Goal: Transaction & Acquisition: Purchase product/service

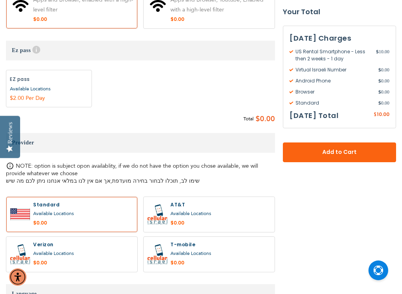
scroll to position [670, 0]
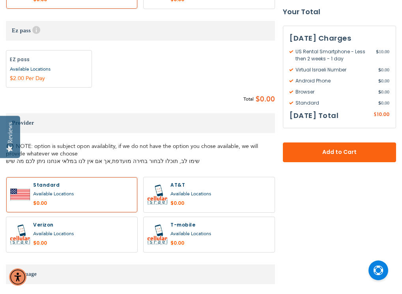
click at [43, 197] on span "Available Locations" at bounding box center [53, 193] width 41 height 6
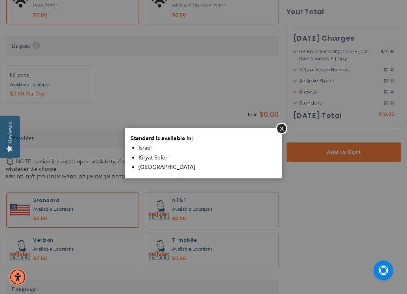
click at [184, 217] on aside "Close Standard is available in: Israel Kiryat Sefer [GEOGRAPHIC_DATA]" at bounding box center [203, 147] width 407 height 294
click at [183, 207] on aside "Close Standard is available in: Israel Kiryat Sefer [GEOGRAPHIC_DATA]" at bounding box center [203, 147] width 407 height 294
click at [281, 130] on button "Close" at bounding box center [281, 128] width 11 height 11
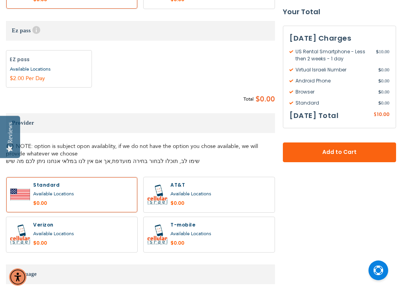
click at [163, 212] on label at bounding box center [208, 194] width 131 height 35
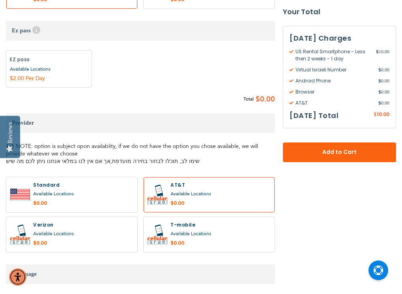
click at [163, 212] on label at bounding box center [208, 194] width 131 height 35
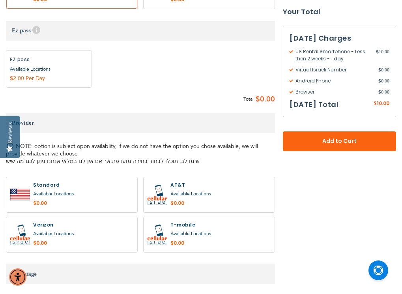
click at [163, 212] on label at bounding box center [208, 194] width 131 height 35
radio input "true"
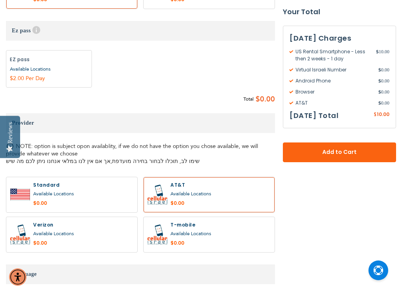
click at [39, 212] on label at bounding box center [71, 194] width 131 height 35
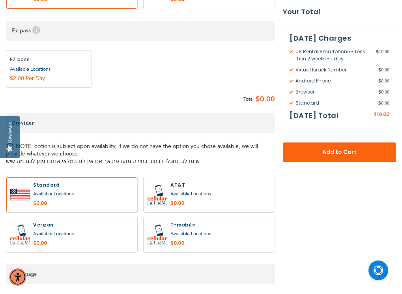
click at [39, 212] on label at bounding box center [71, 194] width 131 height 35
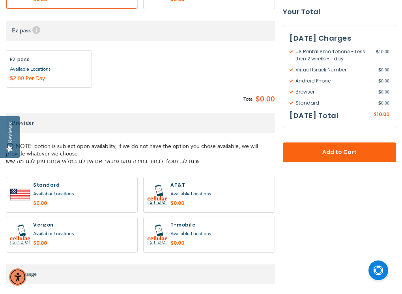
click at [37, 212] on label at bounding box center [71, 194] width 131 height 35
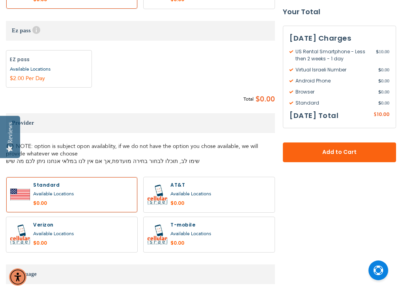
click at [15, 212] on label at bounding box center [71, 194] width 131 height 35
radio input "false"
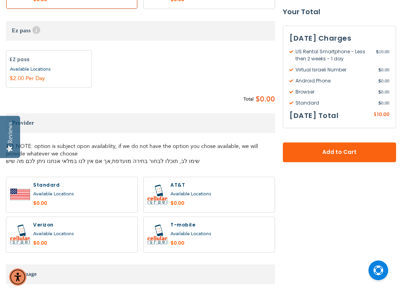
click at [41, 199] on div "Available Locations" at bounding box center [83, 194] width 100 height 10
click at [42, 197] on span "Available Locations" at bounding box center [53, 193] width 41 height 6
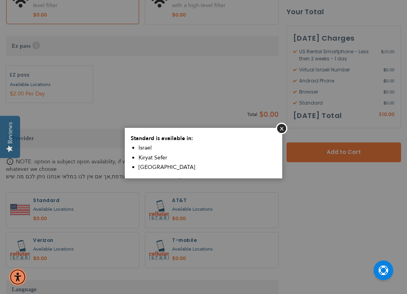
click at [41, 218] on body "The store will not work correctly in the case when cookies are disabled. SEMINA…" at bounding box center [203, 190] width 407 height 1720
click at [194, 212] on aside "Close Standard is available in: Israel Kiryat Sefer [GEOGRAPHIC_DATA]" at bounding box center [203, 147] width 407 height 294
click at [281, 130] on button "Close" at bounding box center [281, 128] width 11 height 11
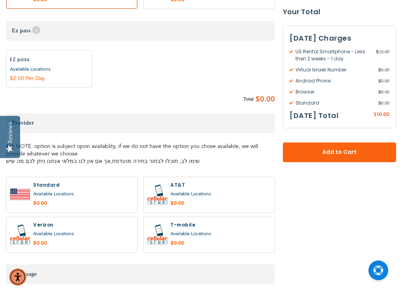
click at [193, 199] on div "Available Locations" at bounding box center [220, 194] width 100 height 10
click at [191, 197] on span "Available Locations" at bounding box center [190, 193] width 41 height 6
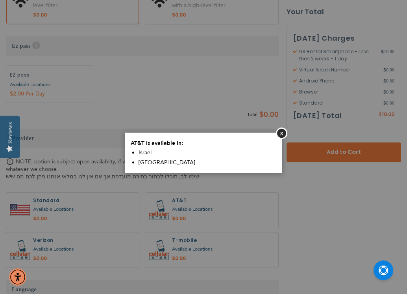
click at [281, 130] on button "Close" at bounding box center [281, 132] width 11 height 11
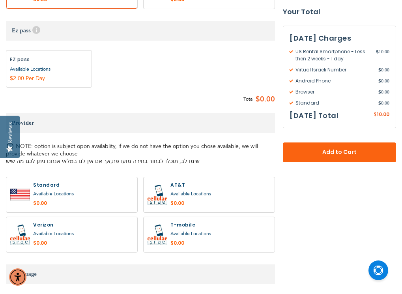
click at [61, 236] on span "Available Locations" at bounding box center [53, 233] width 41 height 6
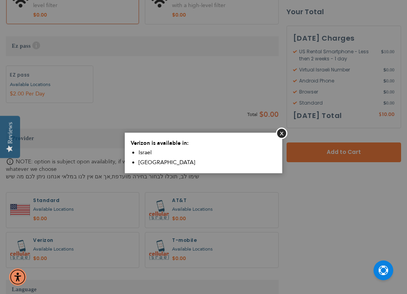
click at [20, 252] on aside "Close Verizon is available in: [GEOGRAPHIC_DATA] USA" at bounding box center [203, 147] width 407 height 294
click at [277, 133] on button "Close" at bounding box center [281, 132] width 11 height 11
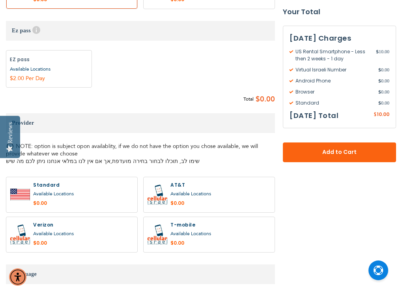
click at [50, 236] on span "Available Locations" at bounding box center [53, 233] width 41 height 6
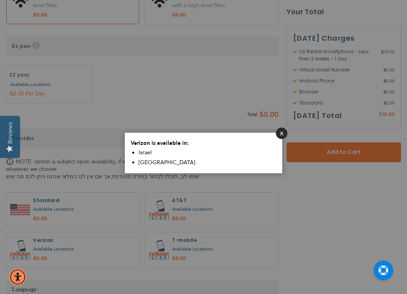
click at [284, 134] on button "Close" at bounding box center [281, 132] width 11 height 11
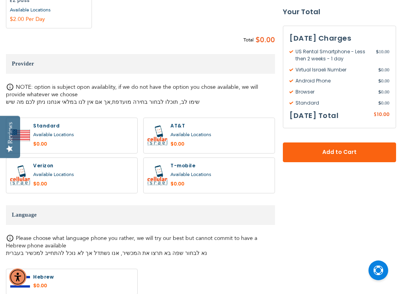
scroll to position [749, 0]
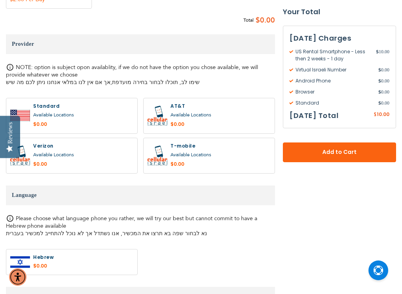
click at [27, 173] on label at bounding box center [71, 155] width 131 height 35
radio input "true"
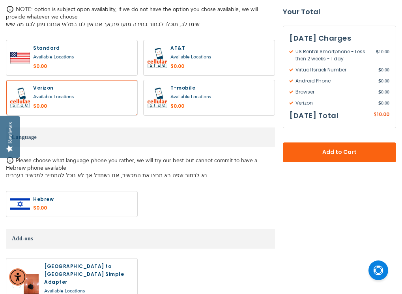
scroll to position [867, 0]
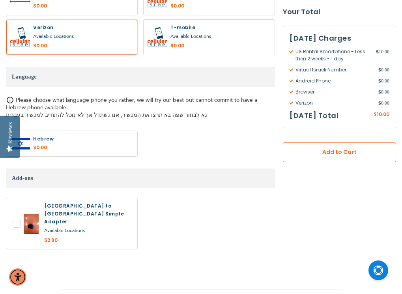
click at [366, 156] on span "Add to Cart" at bounding box center [339, 152] width 61 height 8
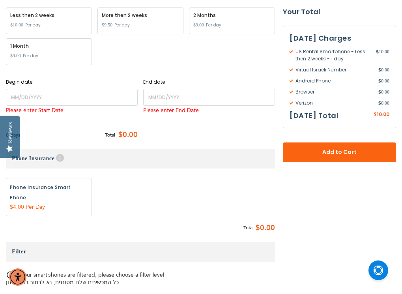
scroll to position [286, 0]
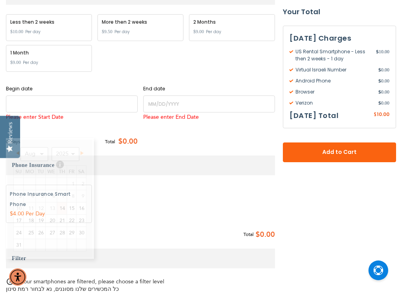
click at [46, 112] on input "name" at bounding box center [72, 103] width 132 height 17
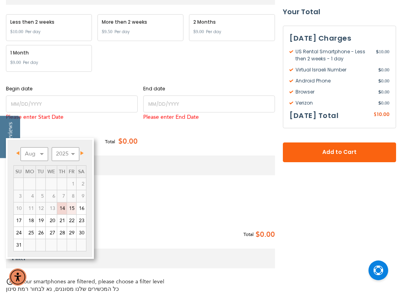
click at [73, 210] on link "15" at bounding box center [71, 208] width 9 height 12
type input "[DATE]"
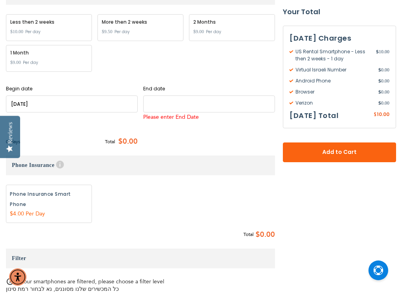
click at [171, 112] on input "name" at bounding box center [209, 103] width 132 height 17
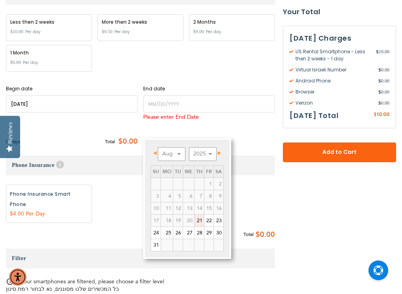
click at [201, 220] on link "21" at bounding box center [198, 220] width 9 height 12
type input "[DATE]"
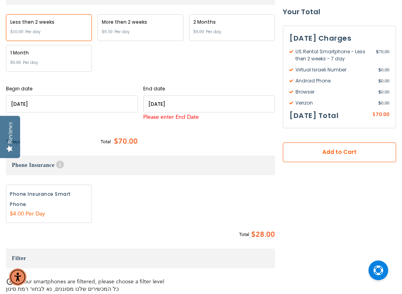
click at [324, 158] on button "Add to Cart" at bounding box center [339, 152] width 113 height 20
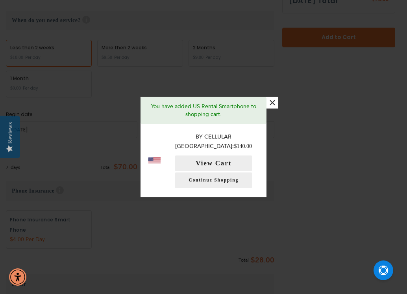
drag, startPoint x: 273, startPoint y: 108, endPoint x: 231, endPoint y: 155, distance: 63.9
click at [231, 155] on div "You have added US Rental Smartphone to shopping cart. By Cellular Israel: $140.…" at bounding box center [204, 147] width 126 height 100
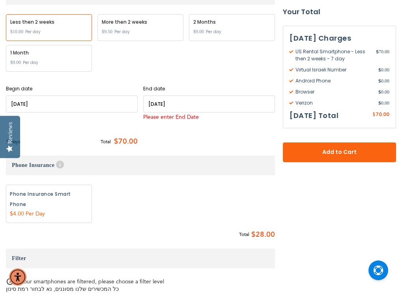
click at [229, 148] on div "Begin date Please enter Start Date End date Please enter End Date Long term pla…" at bounding box center [140, 116] width 269 height 63
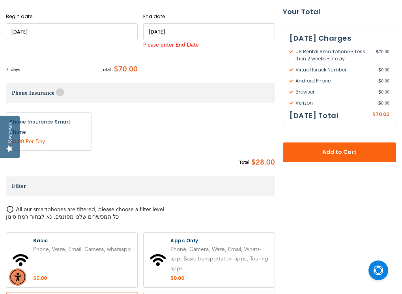
scroll to position [443, 0]
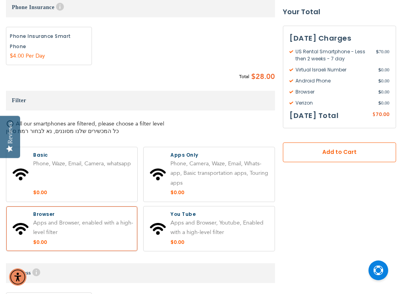
click at [306, 159] on button "Add to Cart" at bounding box center [339, 152] width 113 height 20
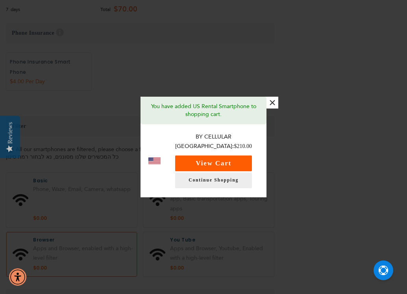
click at [233, 159] on button "View Cart" at bounding box center [213, 163] width 77 height 16
